Goal: Find specific fact: Find specific fact

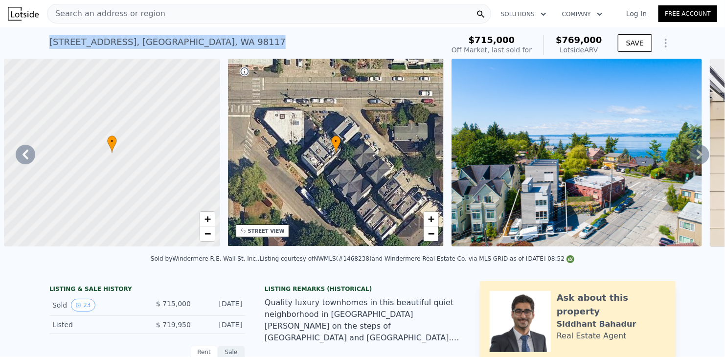
scroll to position [0, 706]
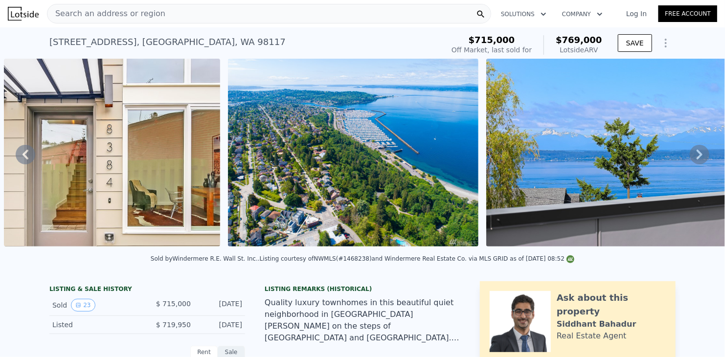
click at [27, 157] on icon at bounding box center [26, 155] width 20 height 20
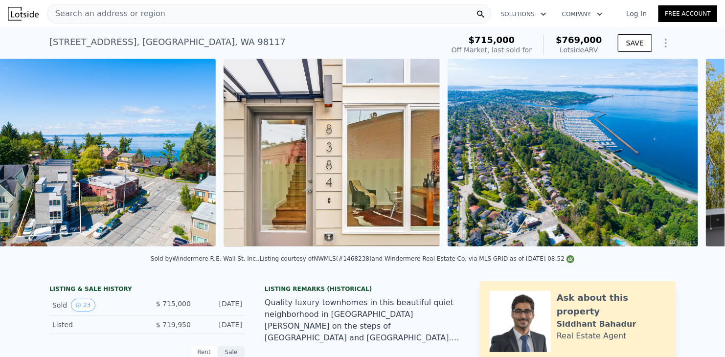
scroll to position [0, 448]
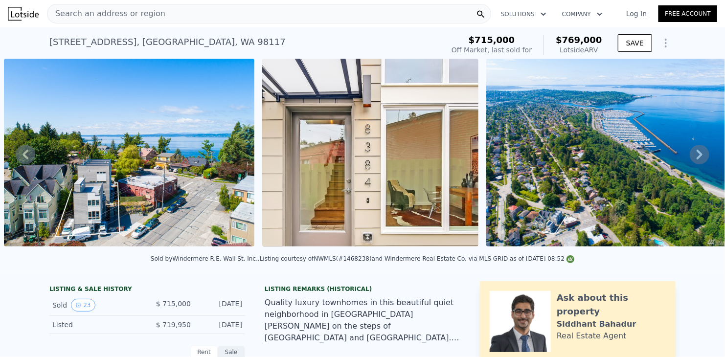
click at [25, 155] on icon at bounding box center [25, 155] width 6 height 10
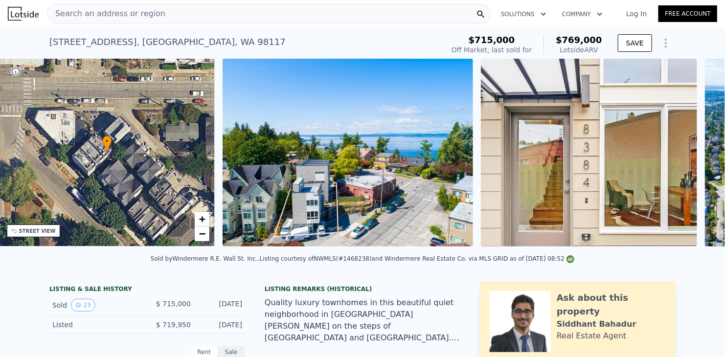
scroll to position [0, 227]
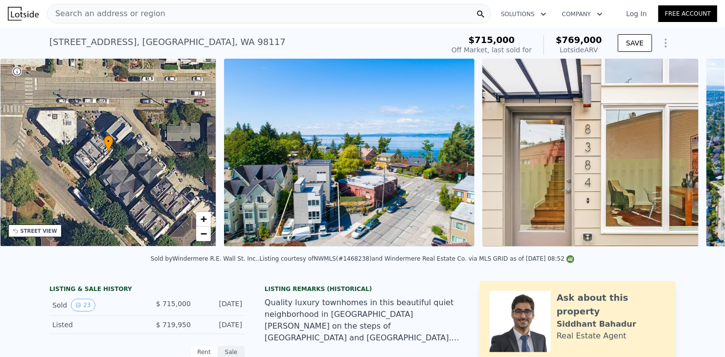
click at [25, 155] on div "• + − • + − STREET VIEW Loading... SATELLITE VIEW" at bounding box center [362, 154] width 725 height 191
click at [35, 231] on div "STREET VIEW" at bounding box center [39, 230] width 37 height 7
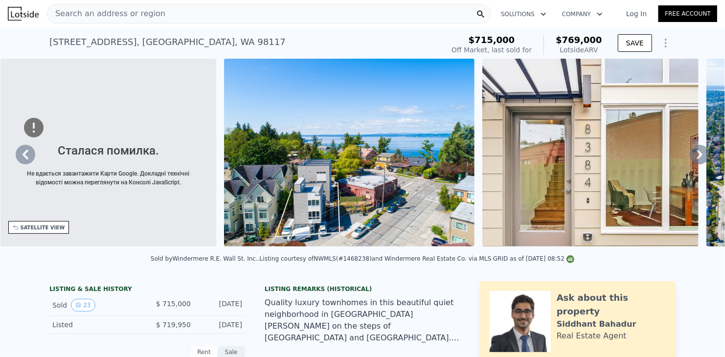
click at [33, 228] on div "SATELLITE VIEW" at bounding box center [43, 227] width 45 height 7
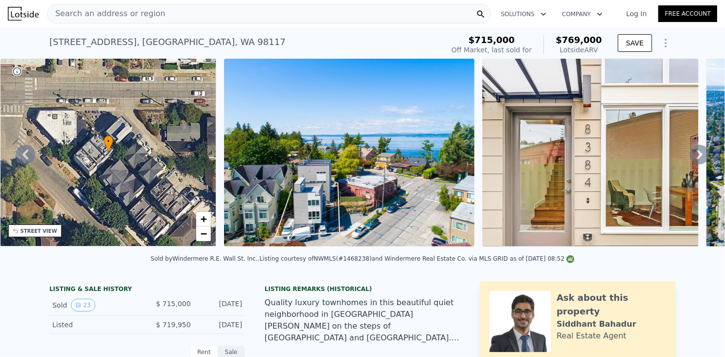
click at [33, 228] on div "STREET VIEW" at bounding box center [39, 230] width 37 height 7
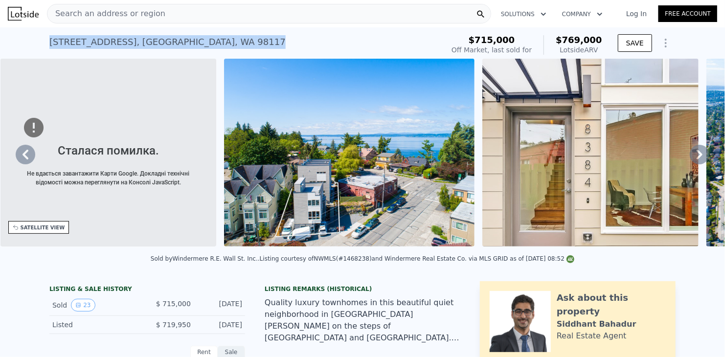
drag, startPoint x: 205, startPoint y: 43, endPoint x: 46, endPoint y: 45, distance: 159.0
click at [49, 45] on div "[STREET_ADDRESS] Sold [DATE] for $715k (~ARV $769k )" at bounding box center [244, 44] width 390 height 27
copy div "[STREET_ADDRESS]"
